Goal: Information Seeking & Learning: Learn about a topic

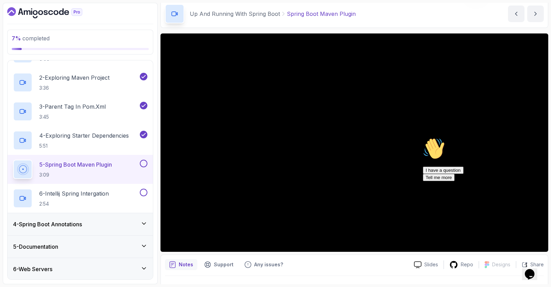
scroll to position [28, 0]
click at [423, 137] on icon "Chat attention grabber" at bounding box center [423, 137] width 0 height 0
click at [539, 246] on div at bounding box center [529, 259] width 37 height 27
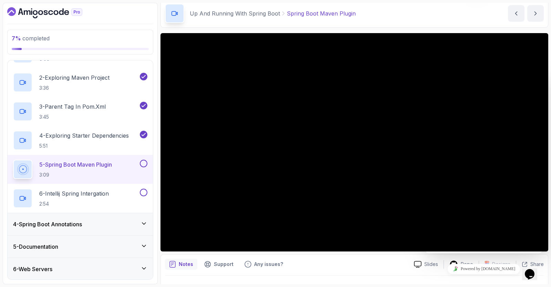
click at [354, 267] on div "Notes Support Any issues?" at bounding box center [287, 263] width 244 height 11
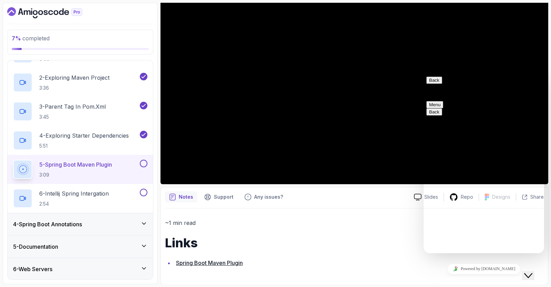
click at [437, 82] on button "Back" at bounding box center [434, 79] width 16 height 7
click at [401, 243] on h1 "Links" at bounding box center [354, 243] width 379 height 14
click at [531, 271] on icon "Close Chat This icon closes the chat window." at bounding box center [528, 275] width 8 height 8
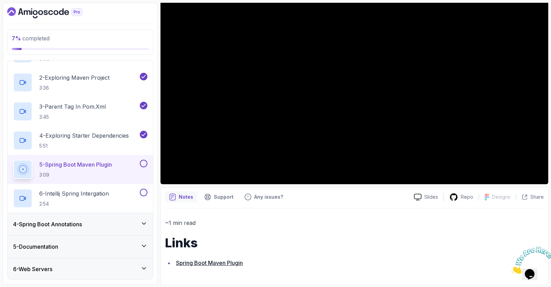
click at [511, 269] on icon "Close" at bounding box center [511, 272] width 0 height 6
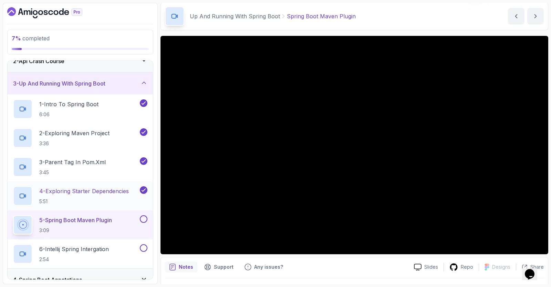
scroll to position [0, 0]
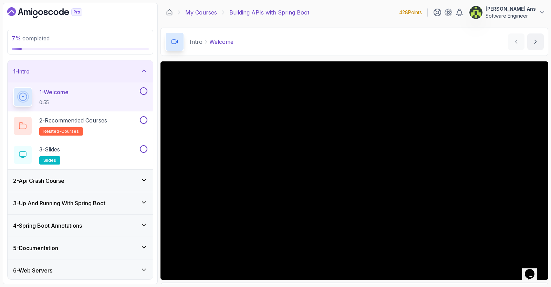
click at [204, 8] on link "My Courses" at bounding box center [201, 12] width 32 height 8
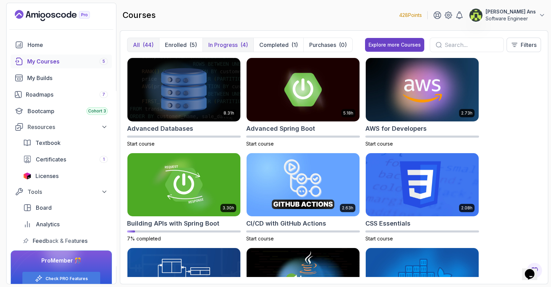
click at [218, 39] on button "In Progress (4)" at bounding box center [228, 45] width 51 height 14
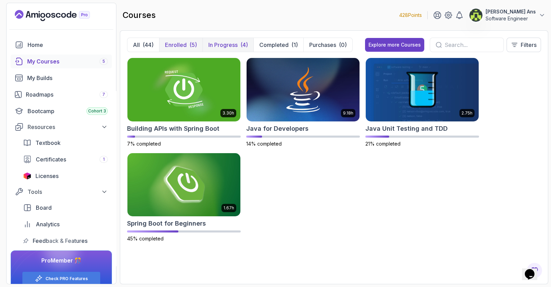
click at [186, 42] on p "Enrolled" at bounding box center [176, 45] width 22 height 8
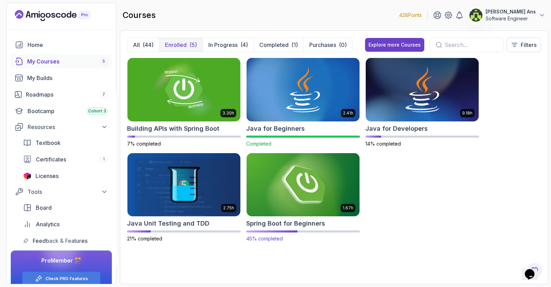
click at [304, 178] on img at bounding box center [303, 184] width 118 height 66
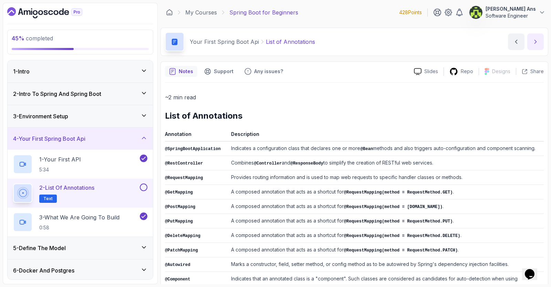
click at [535, 41] on icon "next content" at bounding box center [535, 41] width 7 height 7
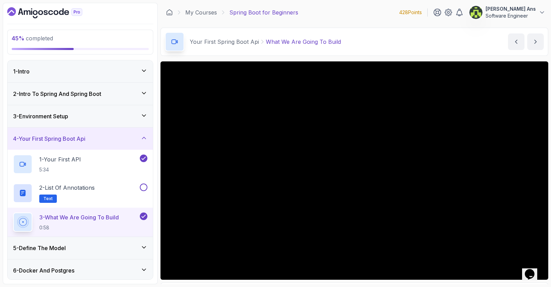
click at [148, 244] on div "5 - Define The Model" at bounding box center [80, 248] width 145 height 22
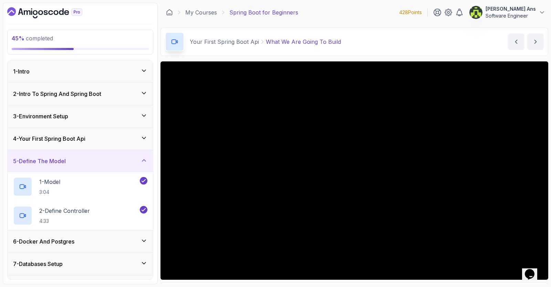
click at [143, 159] on icon at bounding box center [143, 160] width 3 height 2
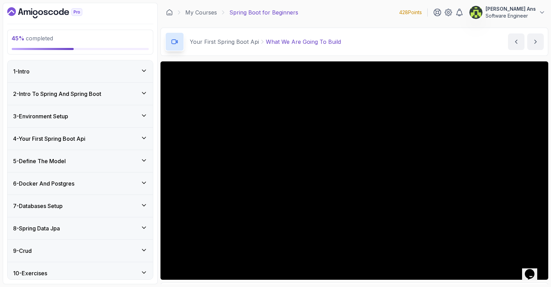
click at [143, 141] on div "4 - Your First Spring Boot Api" at bounding box center [80, 138] width 134 height 8
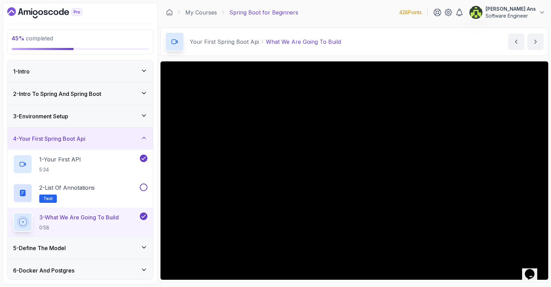
click at [143, 141] on div "4 - Your First Spring Boot Api" at bounding box center [80, 138] width 134 height 8
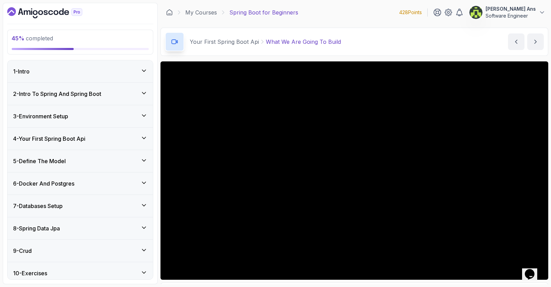
click at [146, 118] on icon at bounding box center [144, 115] width 7 height 7
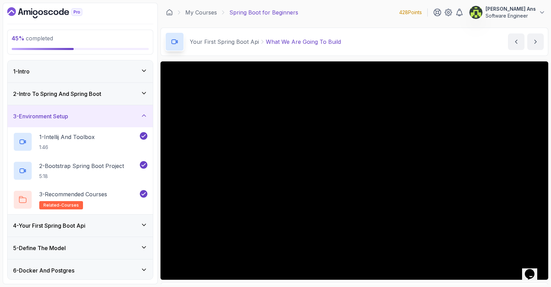
click at [146, 118] on icon at bounding box center [144, 115] width 7 height 7
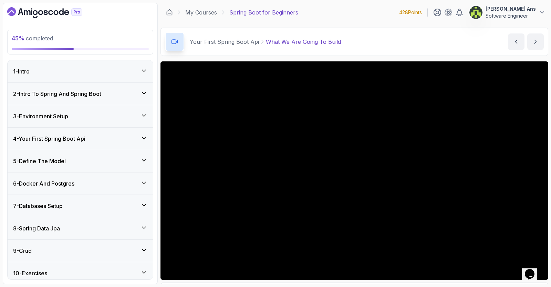
click at [148, 140] on div "4 - Your First Spring Boot Api" at bounding box center [80, 138] width 145 height 22
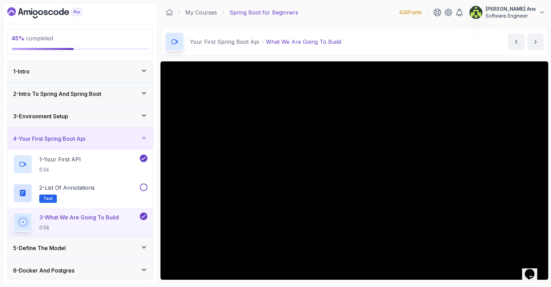
click at [145, 137] on icon at bounding box center [143, 138] width 3 height 2
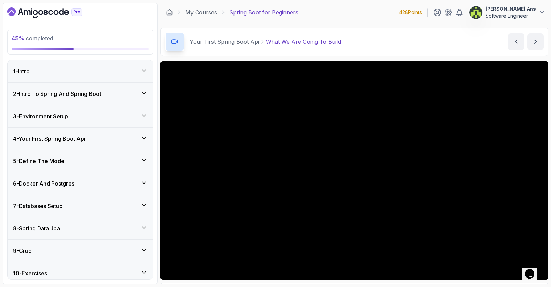
click at [144, 153] on div "5 - Define The Model" at bounding box center [80, 161] width 145 height 22
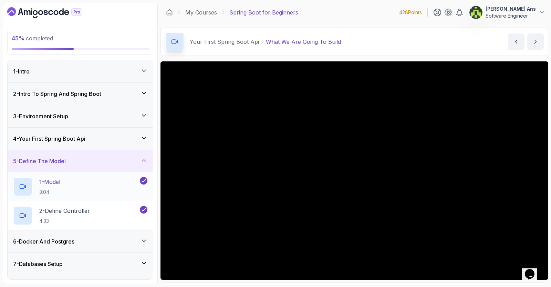
click at [130, 184] on div "1 - Model 3:04" at bounding box center [75, 186] width 125 height 19
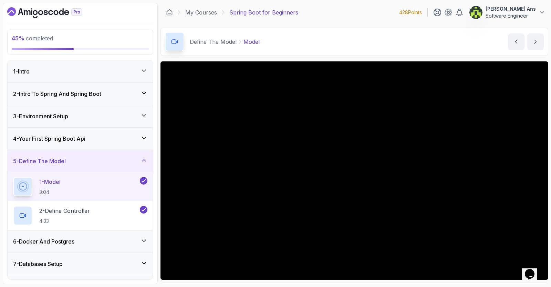
click at [84, 137] on h3 "4 - Your First Spring Boot Api" at bounding box center [49, 138] width 72 height 8
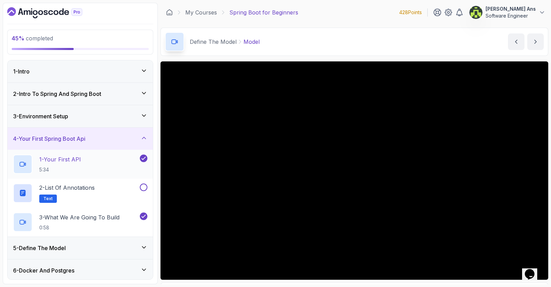
click at [87, 155] on div "1 - Your First API 5:34" at bounding box center [75, 163] width 125 height 19
click at [101, 136] on div "4 - Your First Spring Boot Api" at bounding box center [80, 138] width 134 height 8
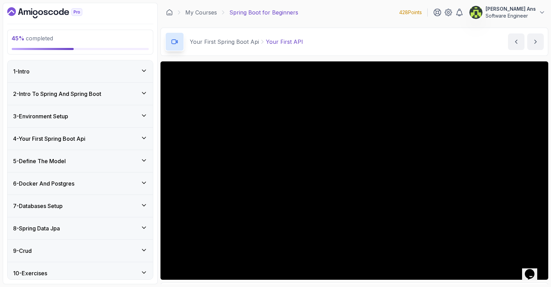
click at [90, 116] on div "3 - Environment Setup" at bounding box center [80, 116] width 134 height 8
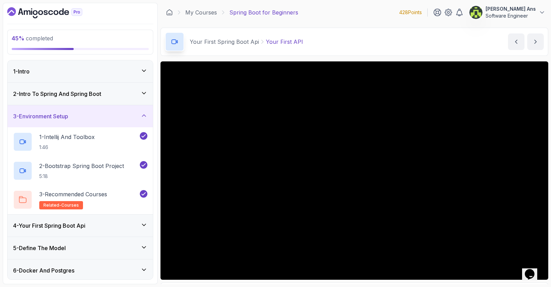
click at [97, 112] on div "3 - Environment Setup" at bounding box center [80, 116] width 134 height 8
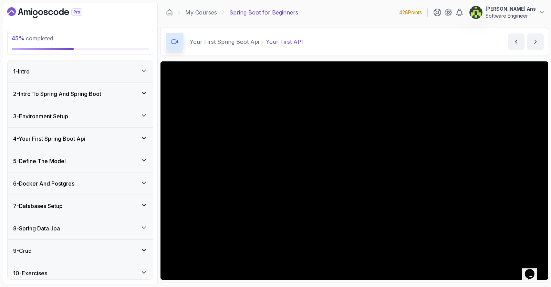
click at [97, 99] on div "2 - Intro To Spring And Spring Boot" at bounding box center [80, 94] width 145 height 22
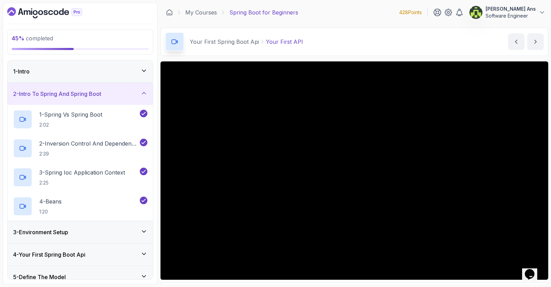
click at [103, 72] on div "1 - Intro" at bounding box center [80, 71] width 134 height 8
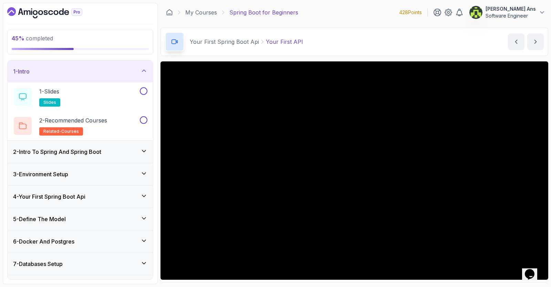
click at [103, 72] on div "1 - Intro" at bounding box center [80, 71] width 134 height 8
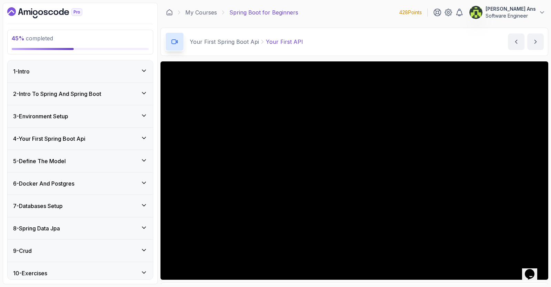
click at [103, 72] on div "1 - Intro" at bounding box center [80, 71] width 134 height 8
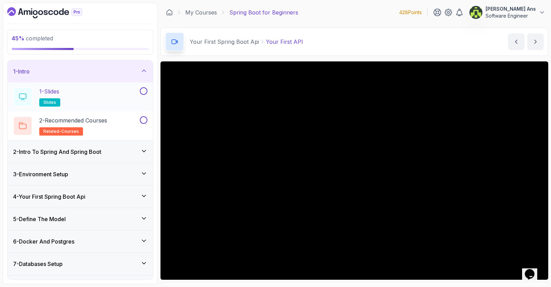
click at [105, 91] on div "1 - Slides slides" at bounding box center [75, 96] width 125 height 19
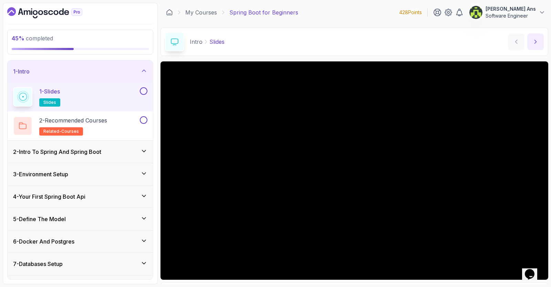
click at [533, 48] on button "next content" at bounding box center [535, 41] width 17 height 17
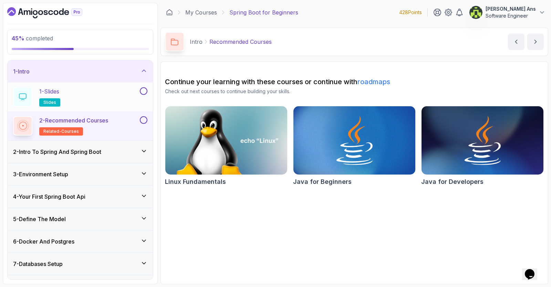
click at [144, 87] on button at bounding box center [144, 91] width 8 height 8
click at [145, 121] on button at bounding box center [144, 120] width 8 height 8
click at [145, 149] on icon at bounding box center [144, 150] width 7 height 7
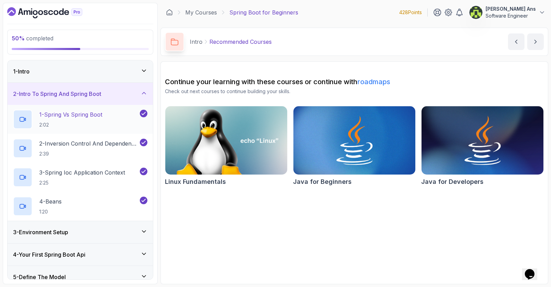
click at [102, 115] on p "1 - Spring Vs Spring Boot" at bounding box center [70, 114] width 63 height 8
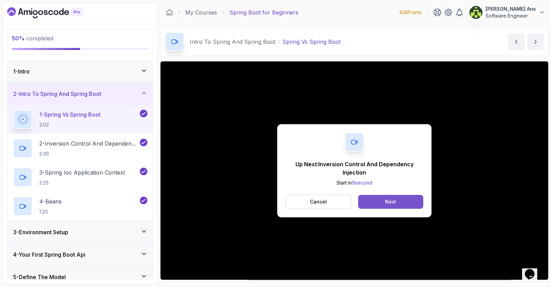
click at [387, 201] on div "Next" at bounding box center [390, 201] width 11 height 7
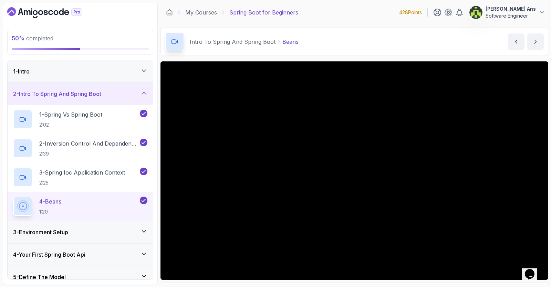
scroll to position [164, 0]
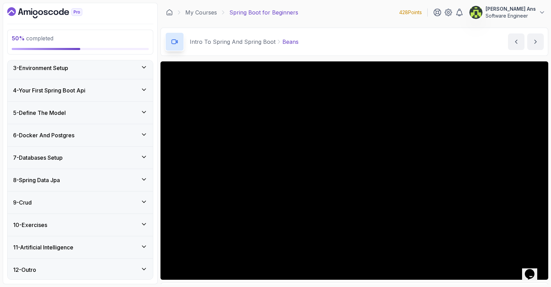
click at [107, 154] on div "7 - Databases Setup" at bounding box center [80, 157] width 134 height 8
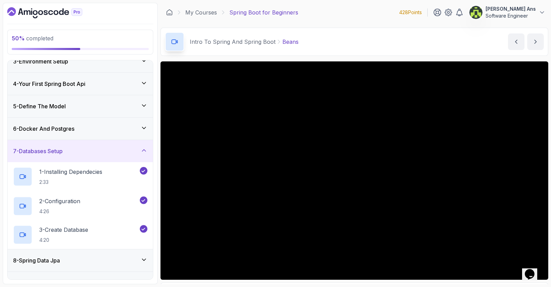
scroll to position [48, 0]
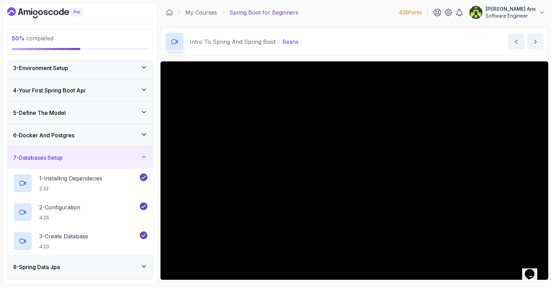
click at [107, 154] on div "7 - Databases Setup" at bounding box center [80, 157] width 134 height 8
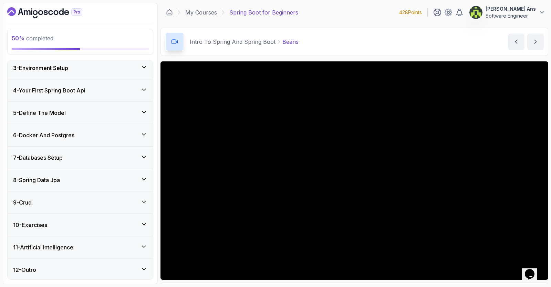
click at [107, 178] on div "8 - Spring Data Jpa" at bounding box center [80, 180] width 134 height 8
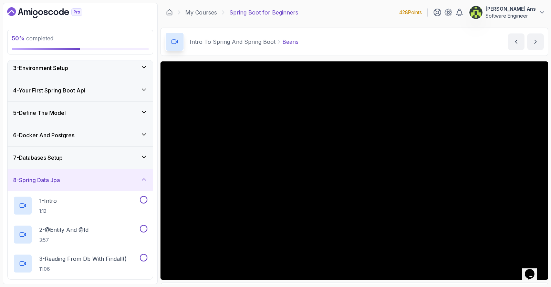
click at [107, 178] on div "8 - Spring Data Jpa" at bounding box center [80, 180] width 134 height 8
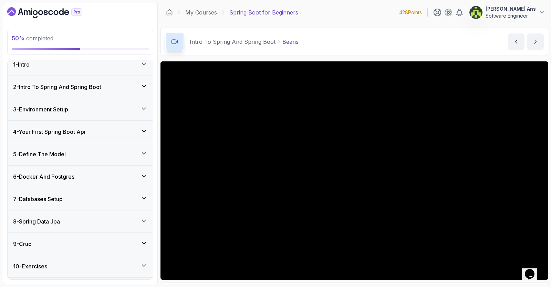
scroll to position [0, 0]
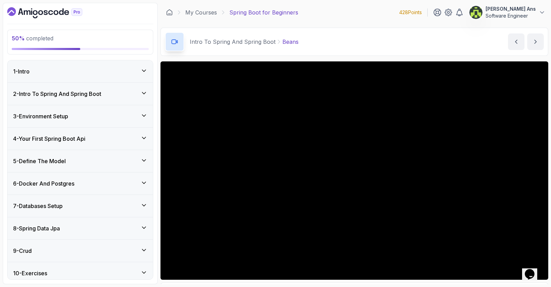
click at [143, 111] on div "3 - Environment Setup" at bounding box center [80, 116] width 145 height 22
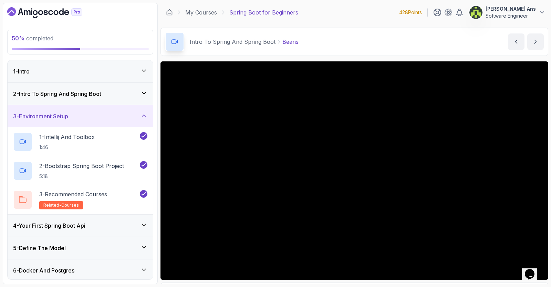
click at [143, 111] on div "3 - Environment Setup" at bounding box center [80, 116] width 145 height 22
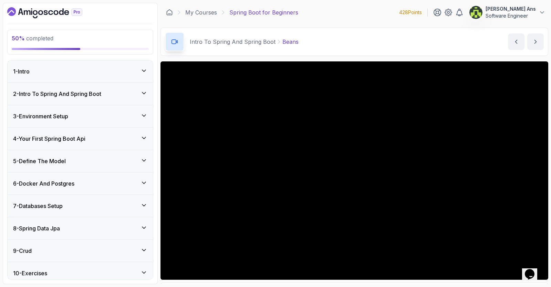
click at [143, 94] on icon at bounding box center [144, 93] width 7 height 7
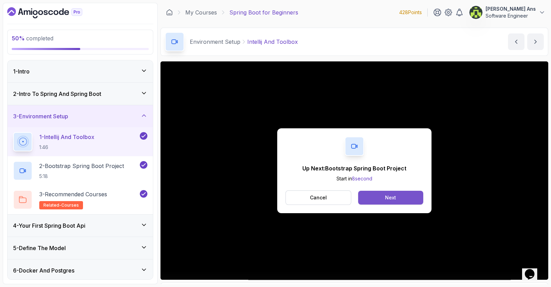
click at [397, 198] on button "Next" at bounding box center [390, 197] width 65 height 14
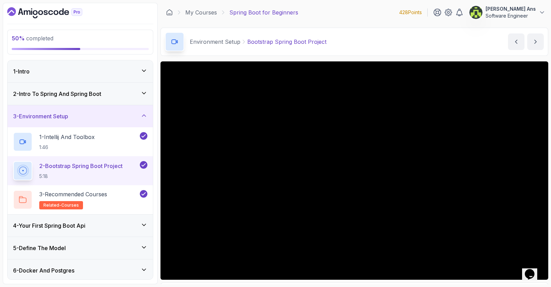
click at [473, 42] on div "Environment Setup Bootstrap Spring Boot Project Bootstrap Spring Boot Project b…" at bounding box center [355, 42] width 388 height 28
click at [462, 49] on div "Environment Setup Bootstrap Spring Boot Project Bootstrap Spring Boot Project b…" at bounding box center [355, 42] width 388 height 28
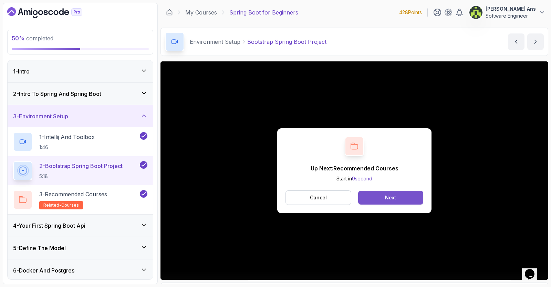
click at [379, 197] on button "Next" at bounding box center [390, 197] width 65 height 14
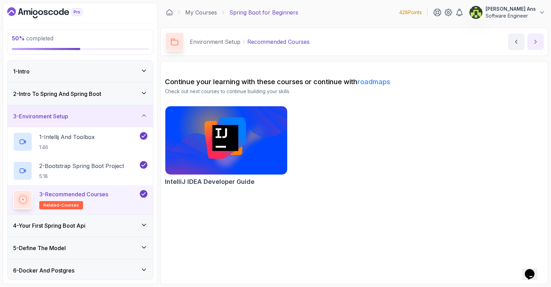
click at [543, 38] on button "next content" at bounding box center [535, 41] width 17 height 17
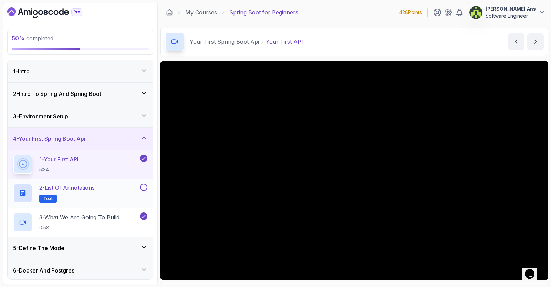
click at [145, 186] on button at bounding box center [144, 187] width 8 height 8
click at [2, 176] on section "52 % completed 1 - Intro 2 - Intro To Spring And Spring Boot 3 - Environment Se…" at bounding box center [275, 143] width 551 height 287
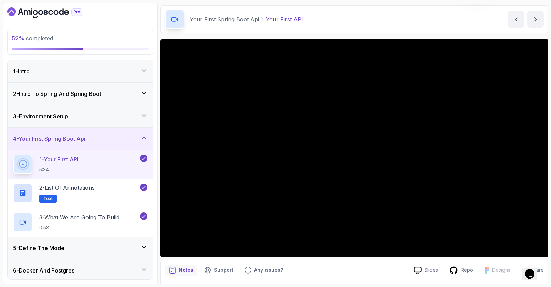
scroll to position [24, 0]
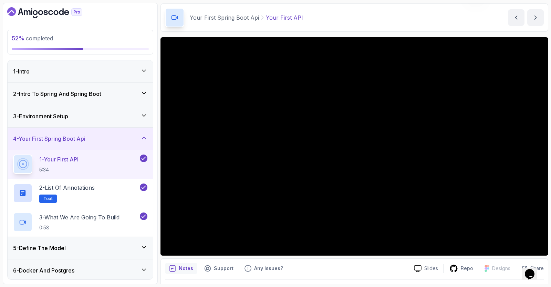
click at [0, 135] on section "52 % completed 1 - Intro 2 - Intro To Spring And Spring Boot 3 - Environment Se…" at bounding box center [275, 143] width 551 height 287
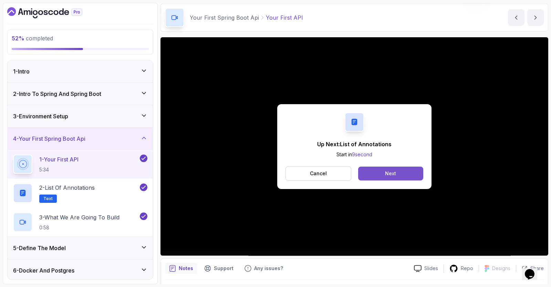
click at [388, 178] on button "Next" at bounding box center [390, 173] width 65 height 14
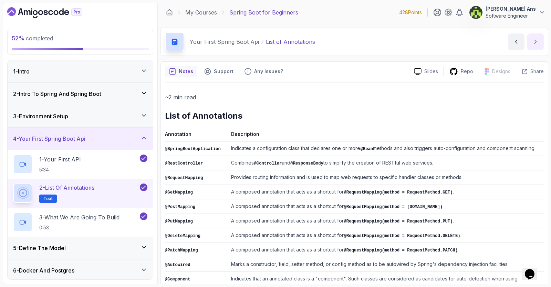
click at [538, 45] on icon "next content" at bounding box center [535, 41] width 7 height 7
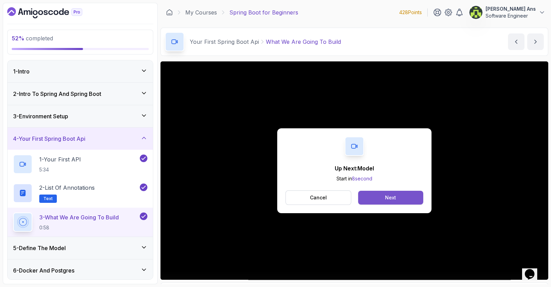
click at [384, 198] on button "Next" at bounding box center [390, 197] width 65 height 14
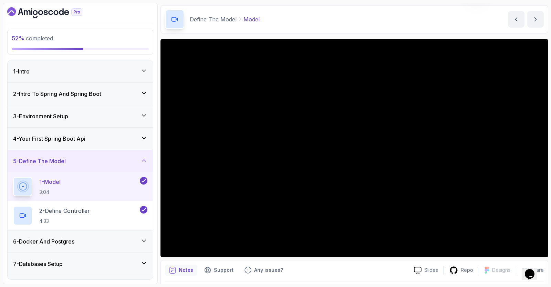
scroll to position [23, 0]
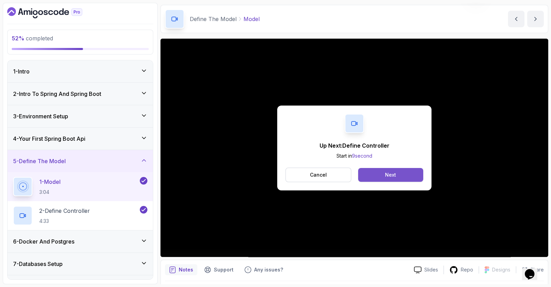
click at [380, 178] on button "Next" at bounding box center [390, 175] width 65 height 14
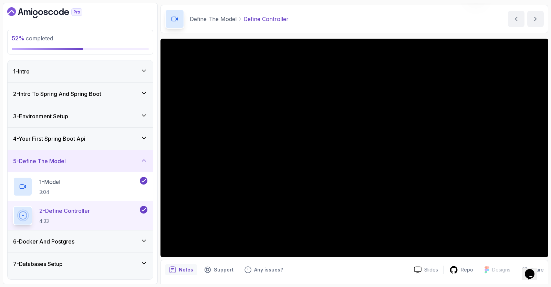
click at [142, 161] on icon at bounding box center [144, 160] width 7 height 7
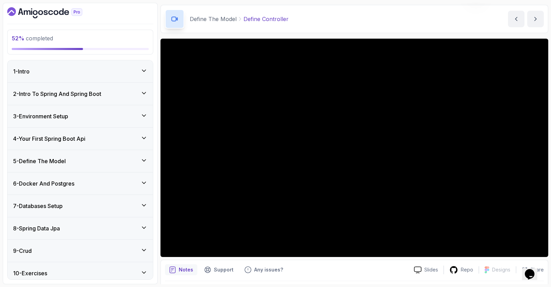
click at [142, 182] on icon at bounding box center [144, 182] width 7 height 7
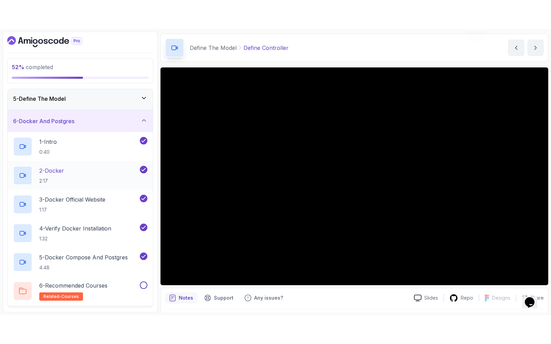
scroll to position [80, 0]
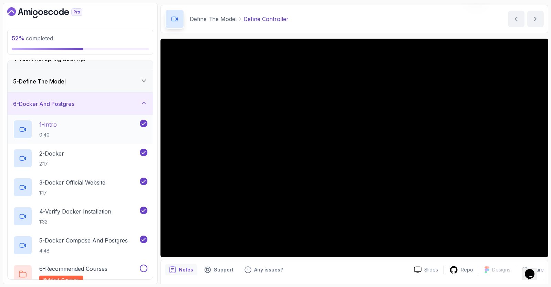
click at [93, 128] on div "1 - Intro 0:40" at bounding box center [75, 129] width 125 height 19
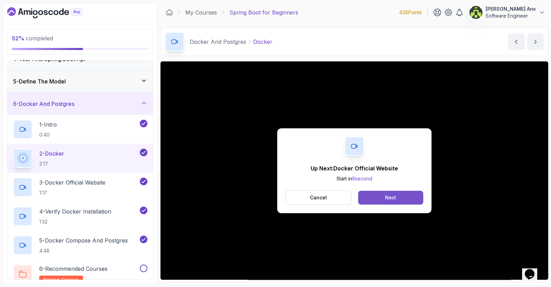
click at [393, 201] on button "Next" at bounding box center [390, 197] width 65 height 14
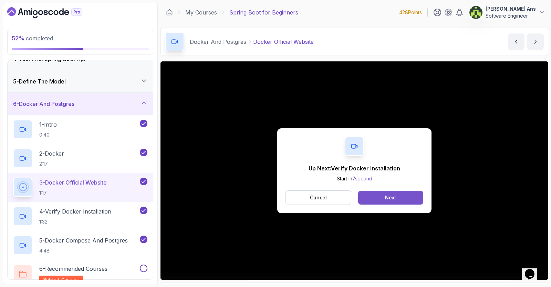
click at [388, 195] on div "Next" at bounding box center [390, 197] width 11 height 7
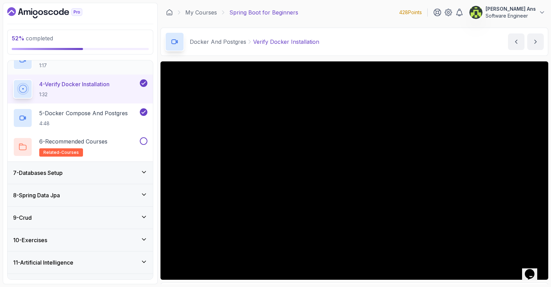
scroll to position [210, 0]
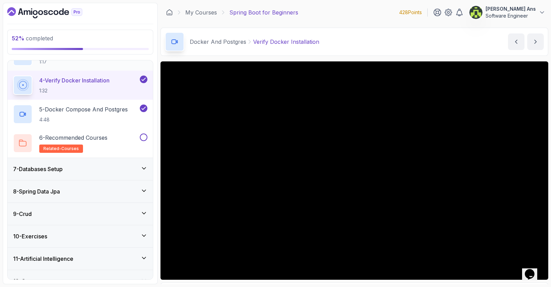
click at [102, 185] on div "8 - Spring Data Jpa" at bounding box center [80, 191] width 145 height 22
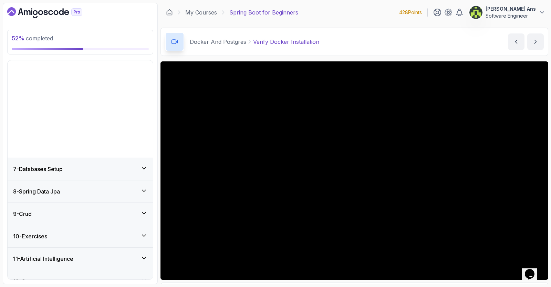
scroll to position [49, 0]
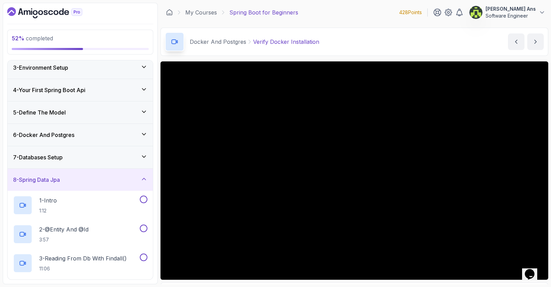
click at [102, 185] on div "8 - Spring Data Jpa" at bounding box center [80, 179] width 145 height 22
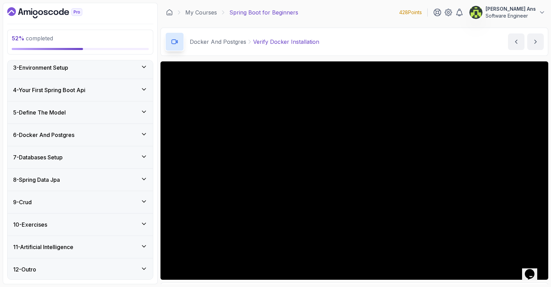
click at [102, 156] on div "7 - Databases Setup" at bounding box center [80, 157] width 134 height 8
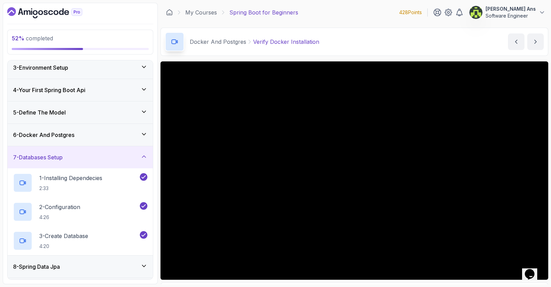
click at [102, 156] on div "7 - Databases Setup" at bounding box center [80, 157] width 134 height 8
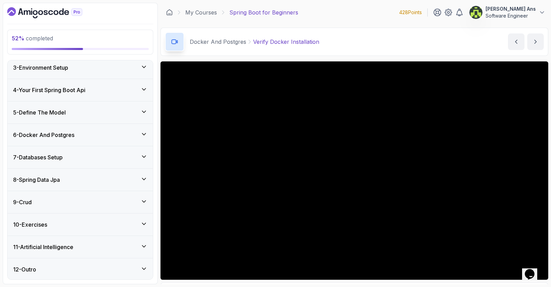
click at [142, 18] on div "52 % completed 1 - Intro 2 - Intro To Spring And Spring Boot 3 - Environment Se…" at bounding box center [80, 143] width 155 height 281
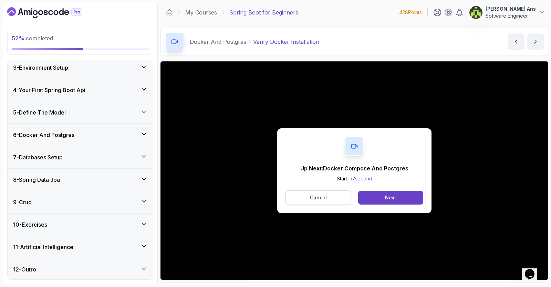
click at [315, 193] on button "Cancel" at bounding box center [319, 197] width 66 height 14
click at [394, 196] on div "Next" at bounding box center [390, 197] width 11 height 7
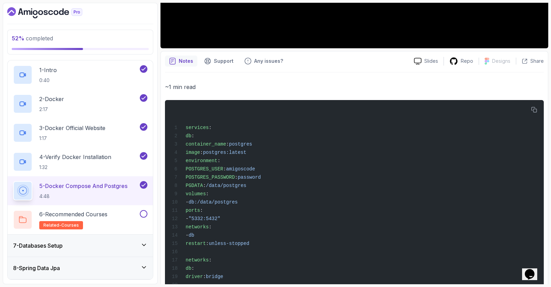
scroll to position [250, 0]
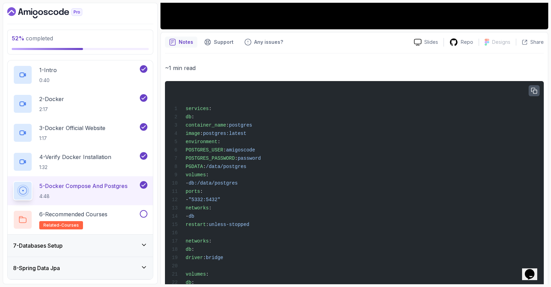
click at [536, 92] on icon "button" at bounding box center [534, 91] width 6 height 6
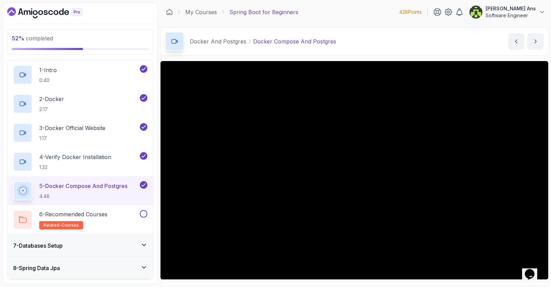
scroll to position [31, 0]
